Goal: Transaction & Acquisition: Purchase product/service

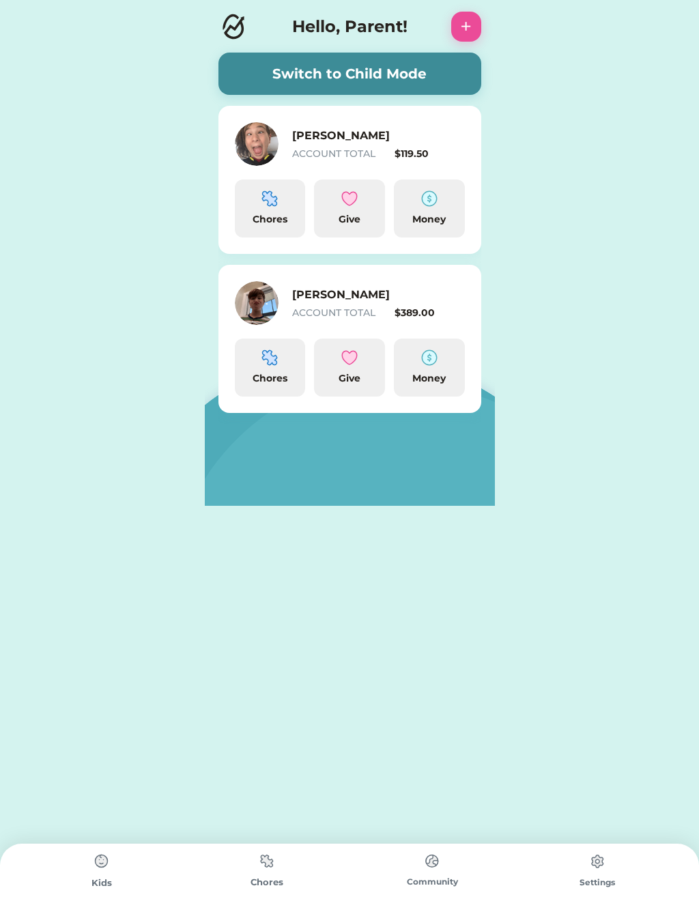
click at [431, 210] on div "Money" at bounding box center [429, 209] width 71 height 58
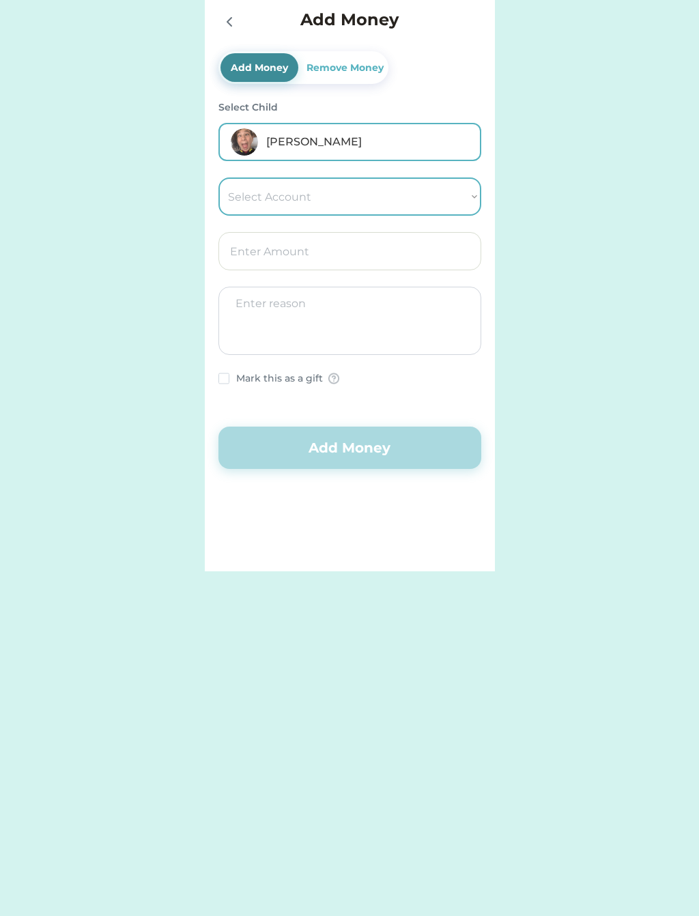
select select ""1348695171700984260__LOOKUP__1662338892188x486215676091957250""
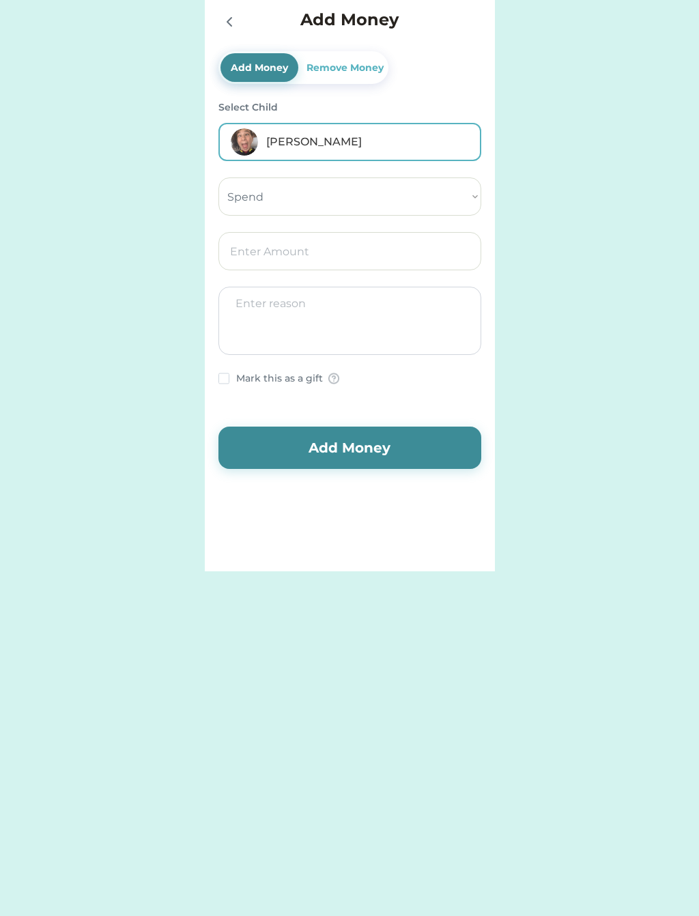
click at [253, 251] on input "input" at bounding box center [349, 251] width 263 height 38
type input "30.00"
click at [319, 464] on button "Add Money" at bounding box center [349, 448] width 263 height 42
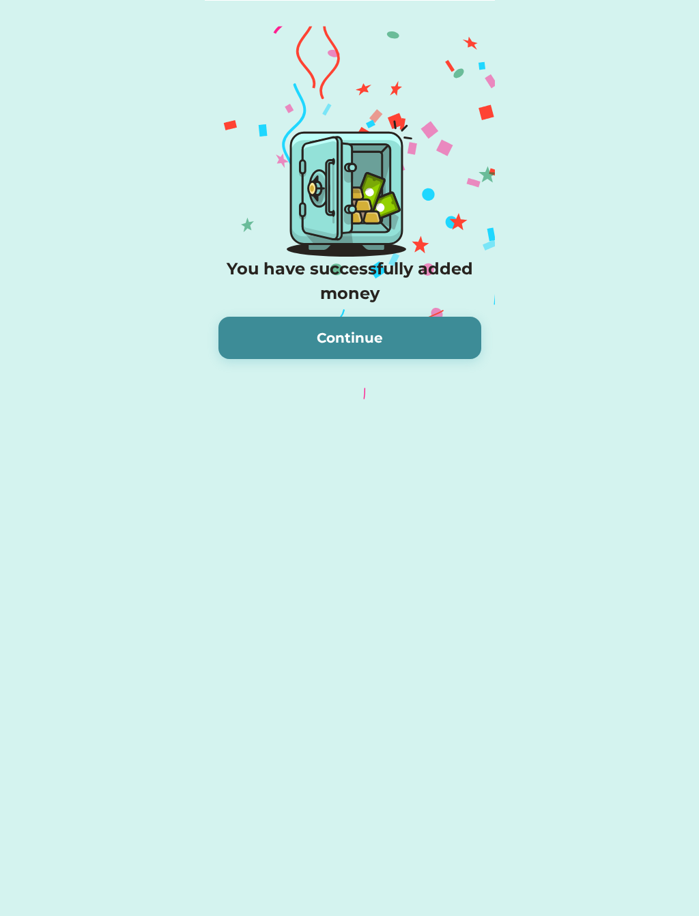
click at [315, 328] on button "Continue" at bounding box center [349, 338] width 263 height 42
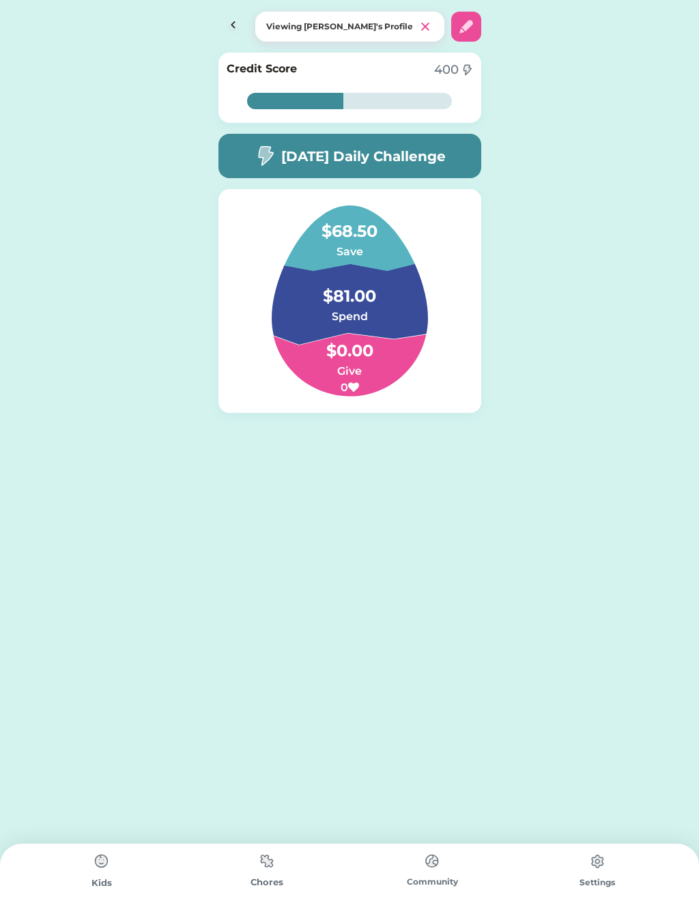
click at [231, 18] on img at bounding box center [233, 27] width 30 height 30
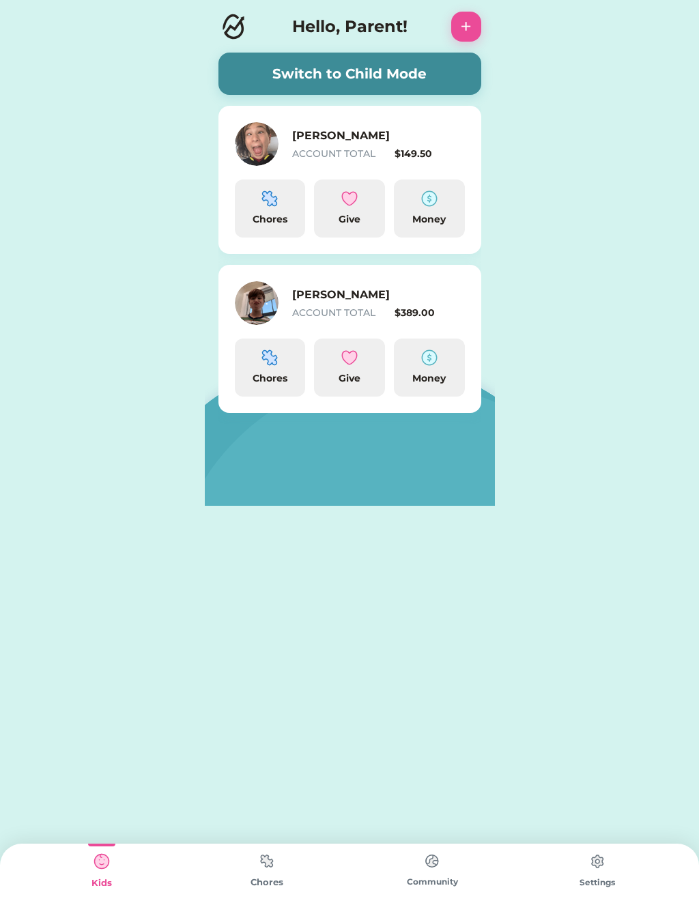
click at [425, 375] on div "Money" at bounding box center [429, 378] width 60 height 14
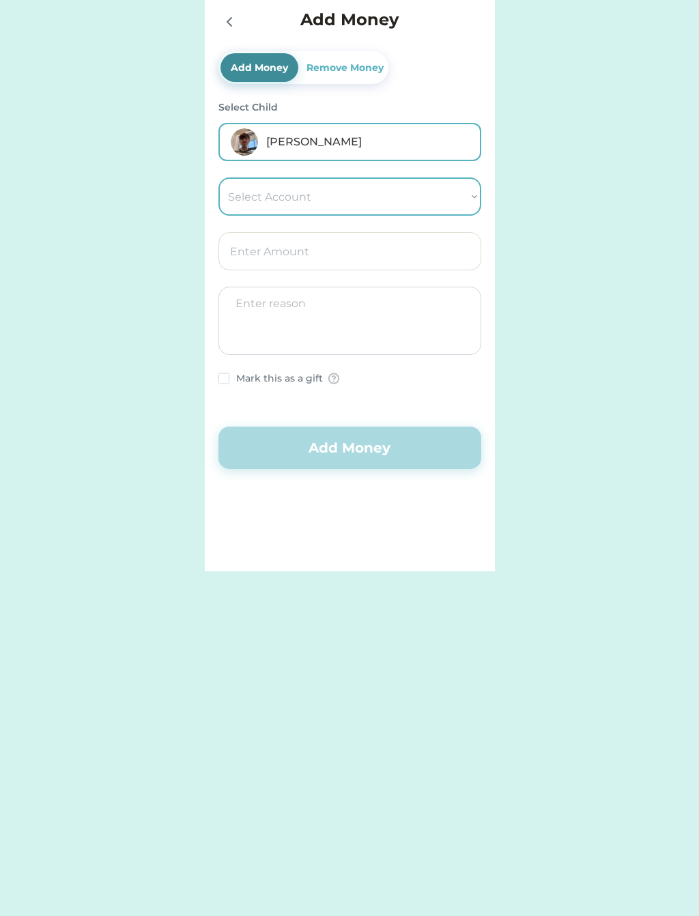
select select ""1348695171700984260__LOOKUP__1662338918408x693480582359285800""
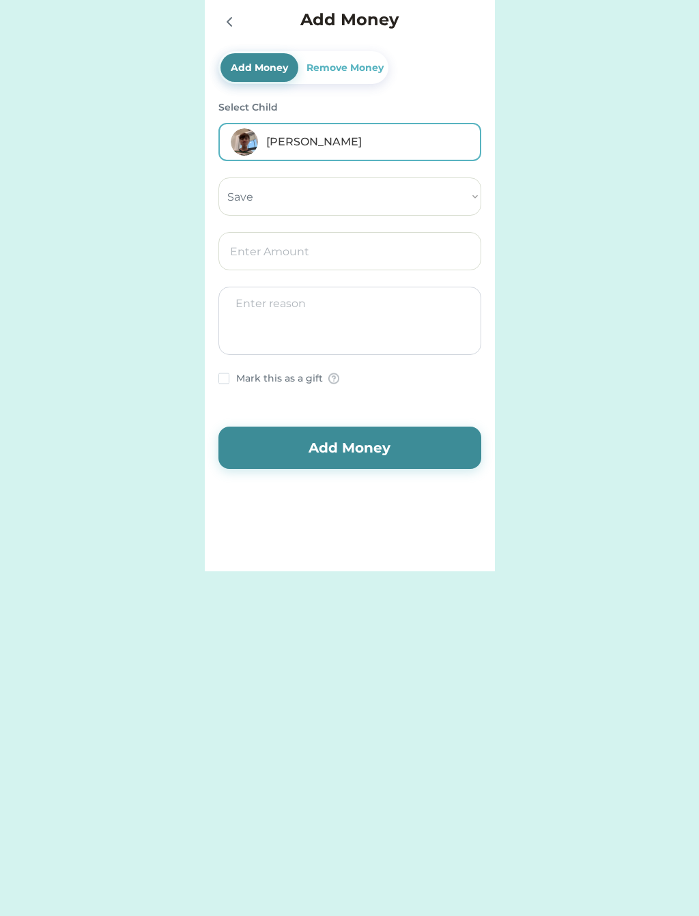
click at [245, 251] on input "input" at bounding box center [349, 251] width 263 height 38
type input "30.00"
click at [300, 444] on button "Add Money" at bounding box center [349, 448] width 263 height 42
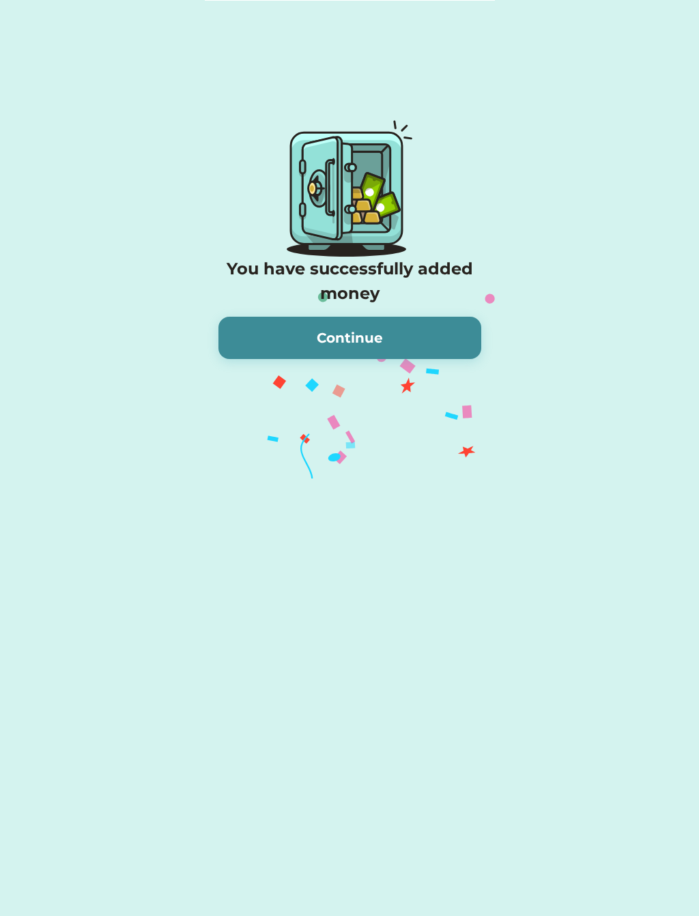
click at [283, 339] on button "Continue" at bounding box center [349, 338] width 263 height 42
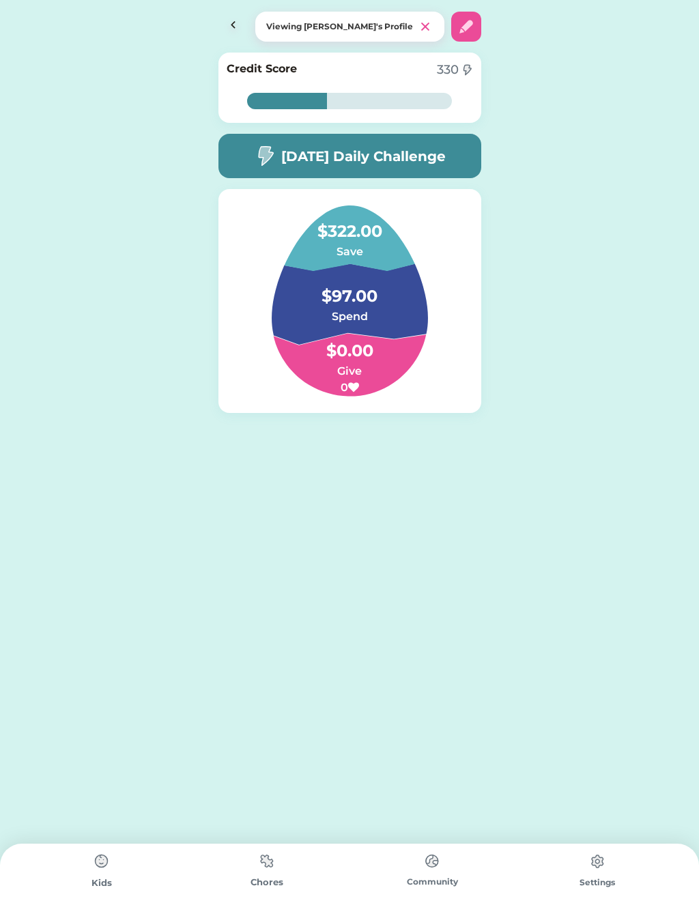
click at [231, 26] on img at bounding box center [233, 27] width 30 height 30
